Goal: Task Accomplishment & Management: Manage account settings

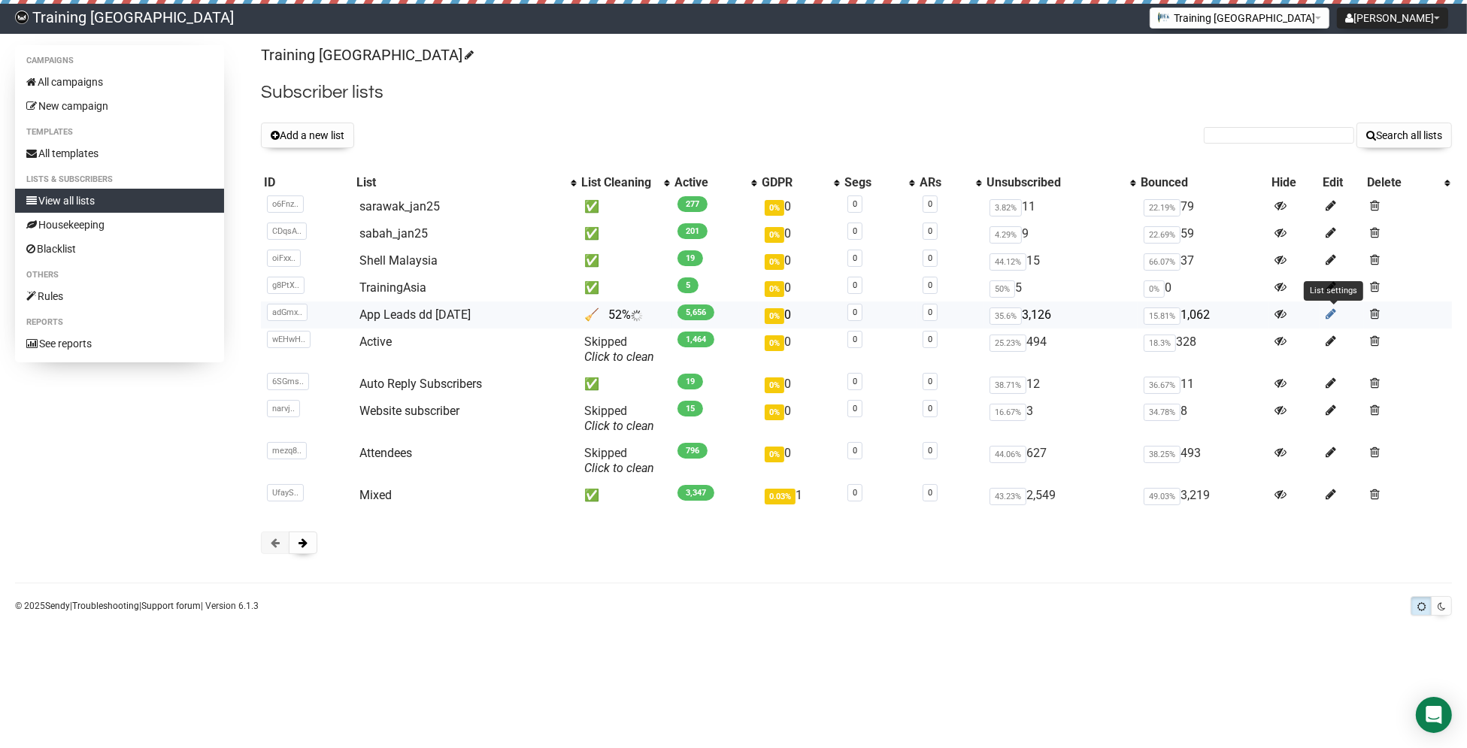
click at [1333, 311] on icon at bounding box center [1331, 314] width 11 height 13
click at [403, 312] on link "App Leads dd [DATE]" at bounding box center [415, 315] width 111 height 14
